Goal: Transaction & Acquisition: Purchase product/service

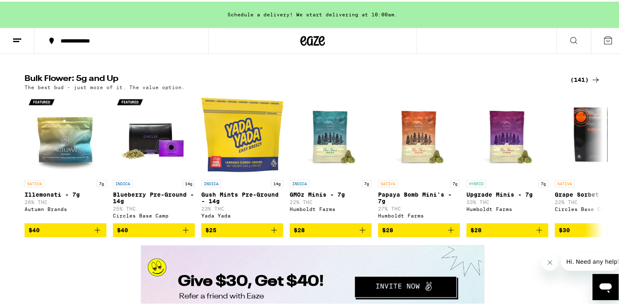
scroll to position [900, 0]
